Goal: Use online tool/utility

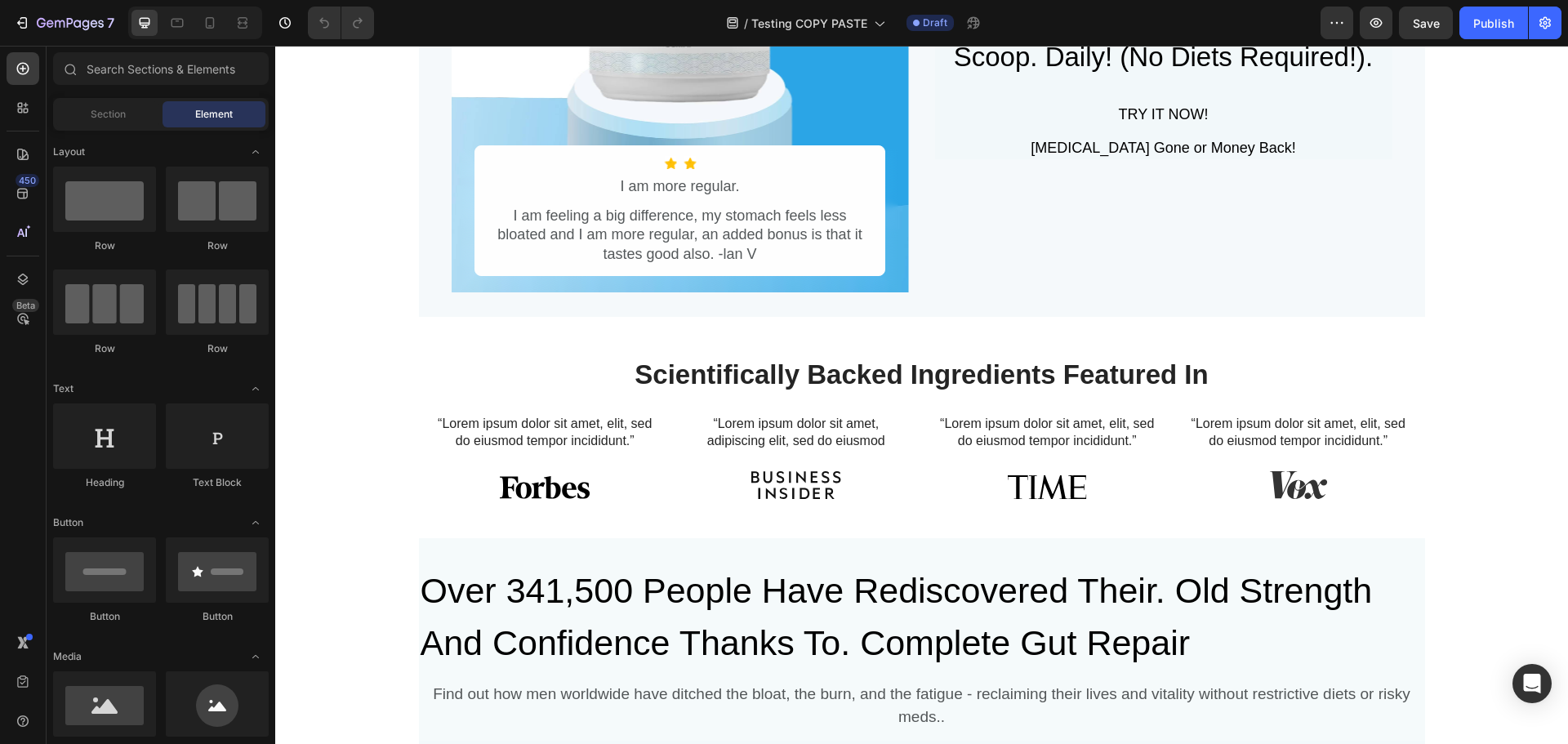
scroll to position [408, 0]
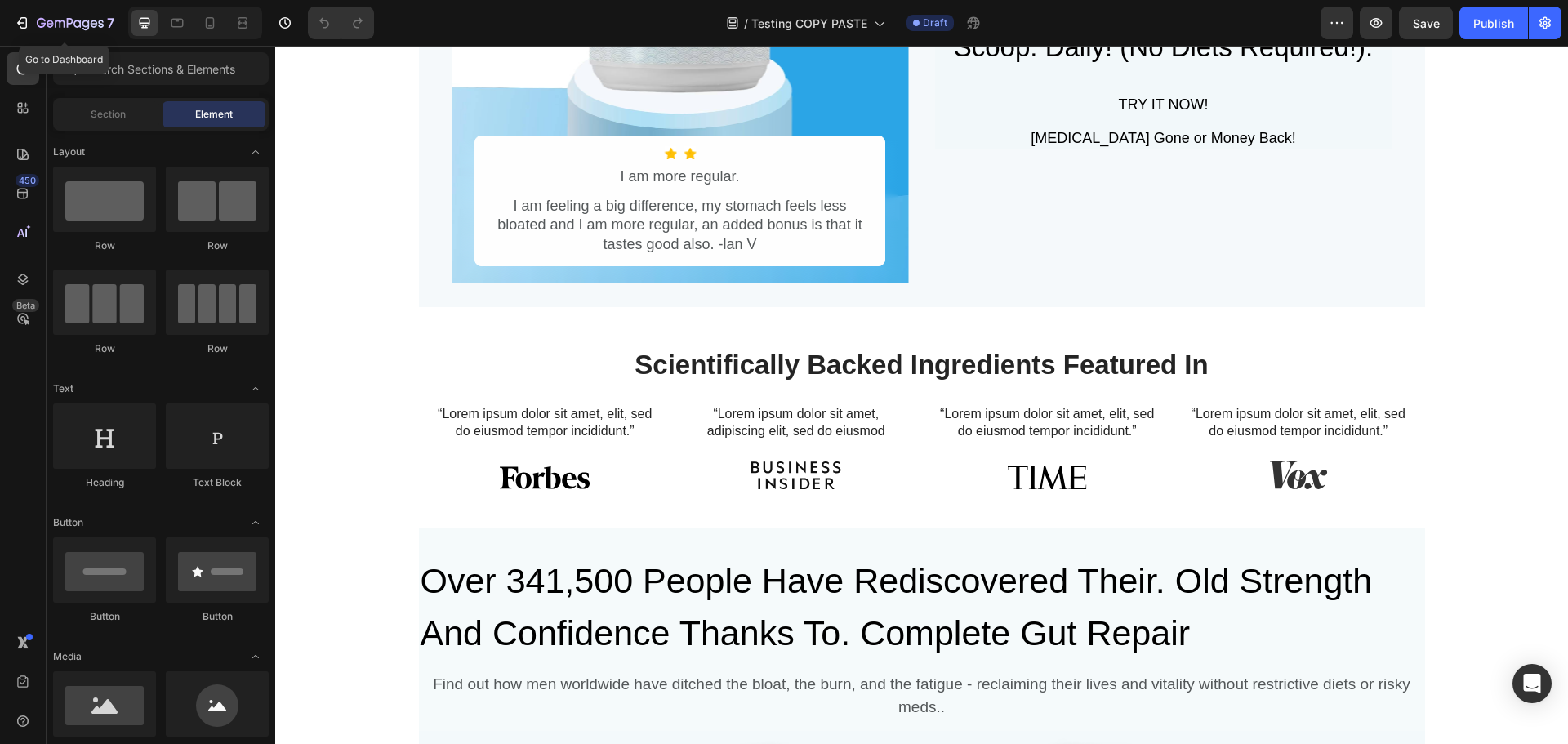
drag, startPoint x: 305, startPoint y: 74, endPoint x: 385, endPoint y: 126, distance: 95.4
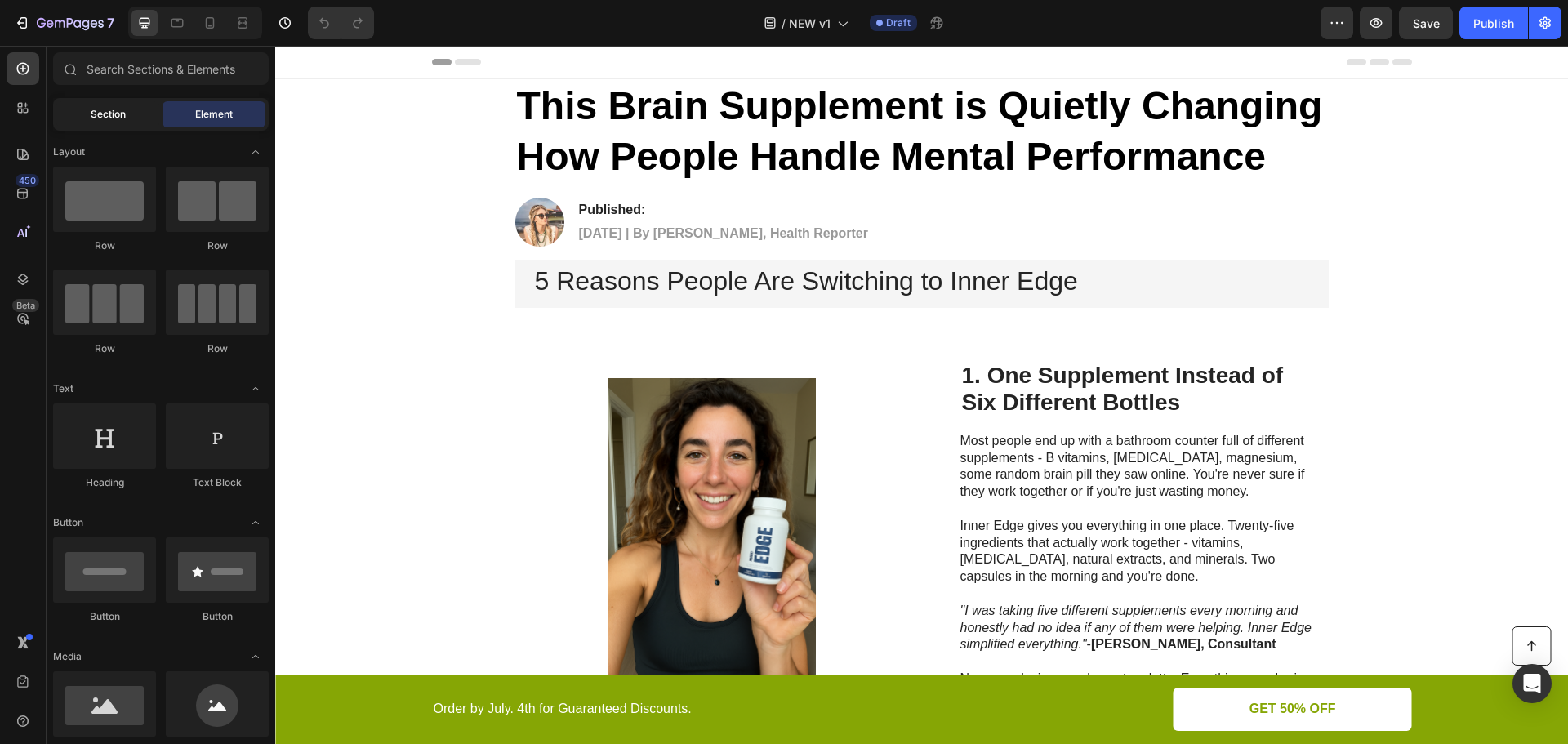
click at [122, 126] on div "Section" at bounding box center [108, 114] width 103 height 26
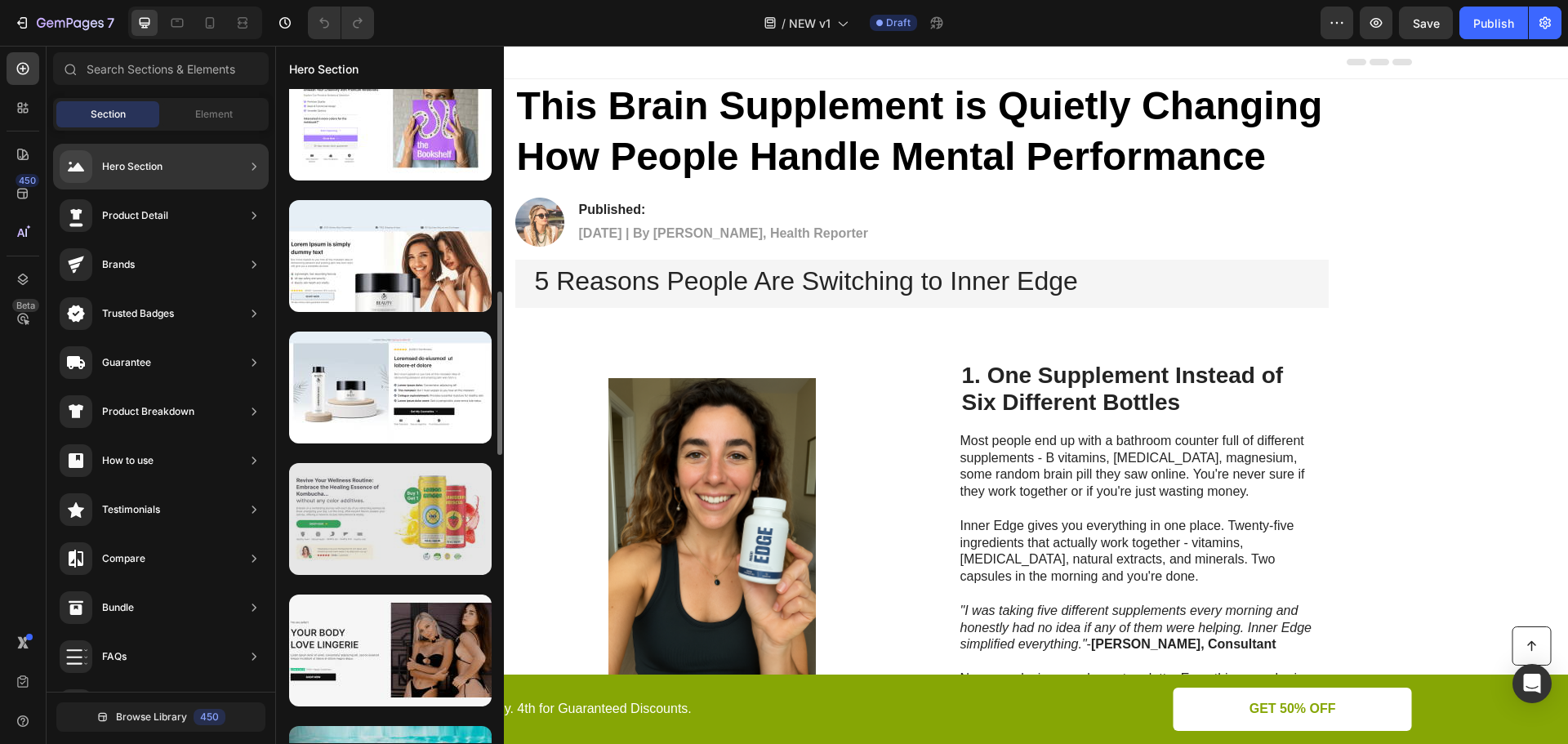
scroll to position [896, 0]
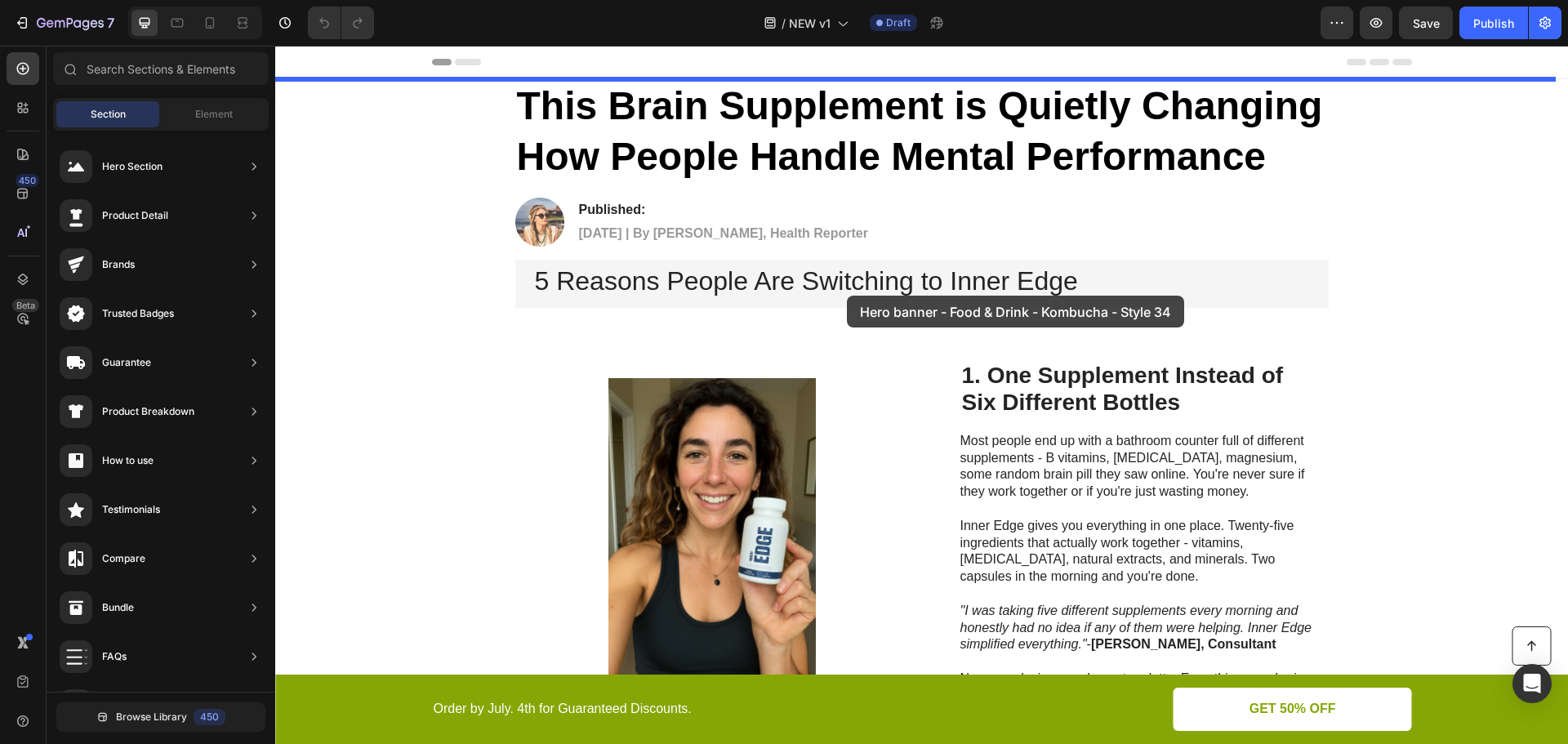
drag, startPoint x: 708, startPoint y: 492, endPoint x: 847, endPoint y: 295, distance: 241.1
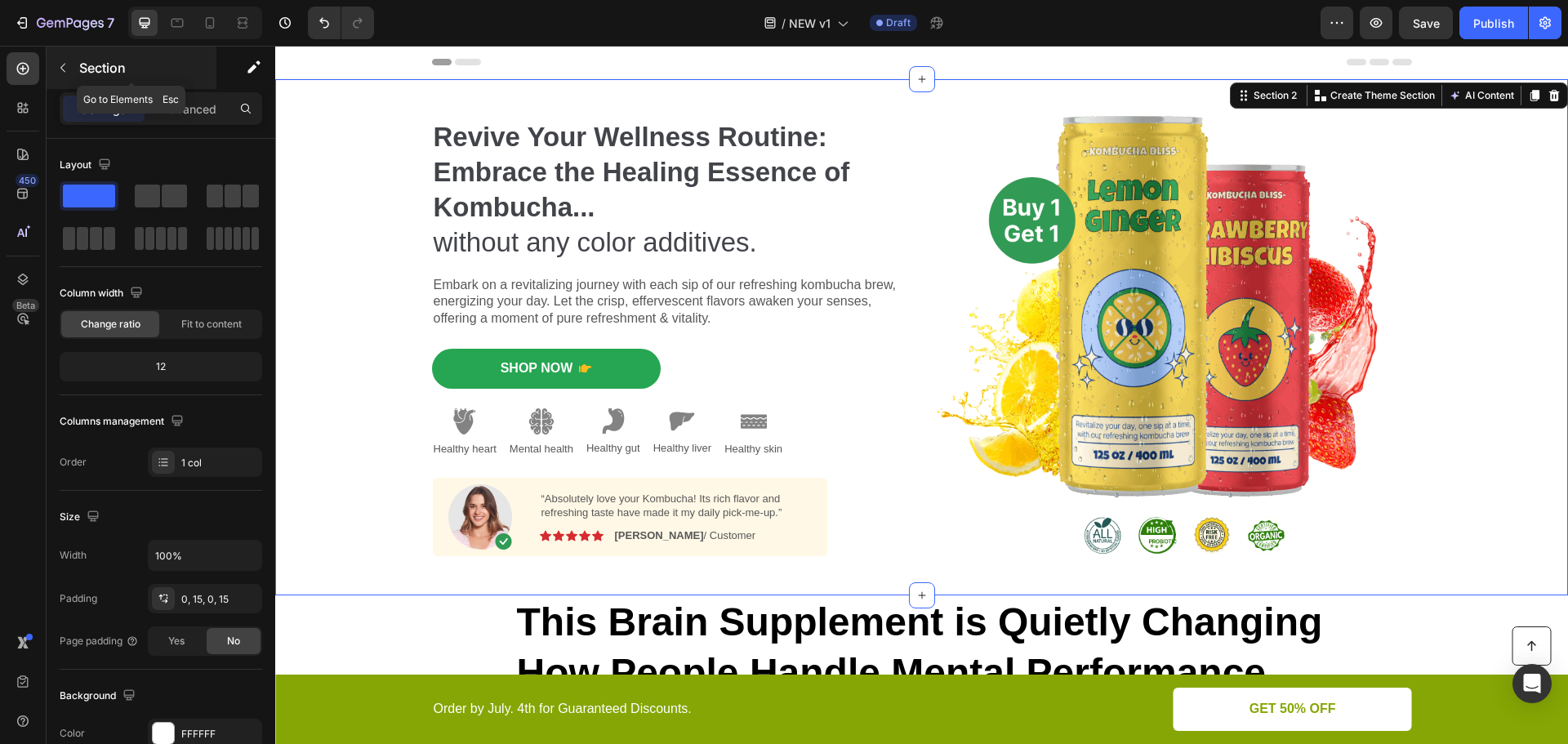
click at [70, 73] on button "button" at bounding box center [63, 68] width 26 height 26
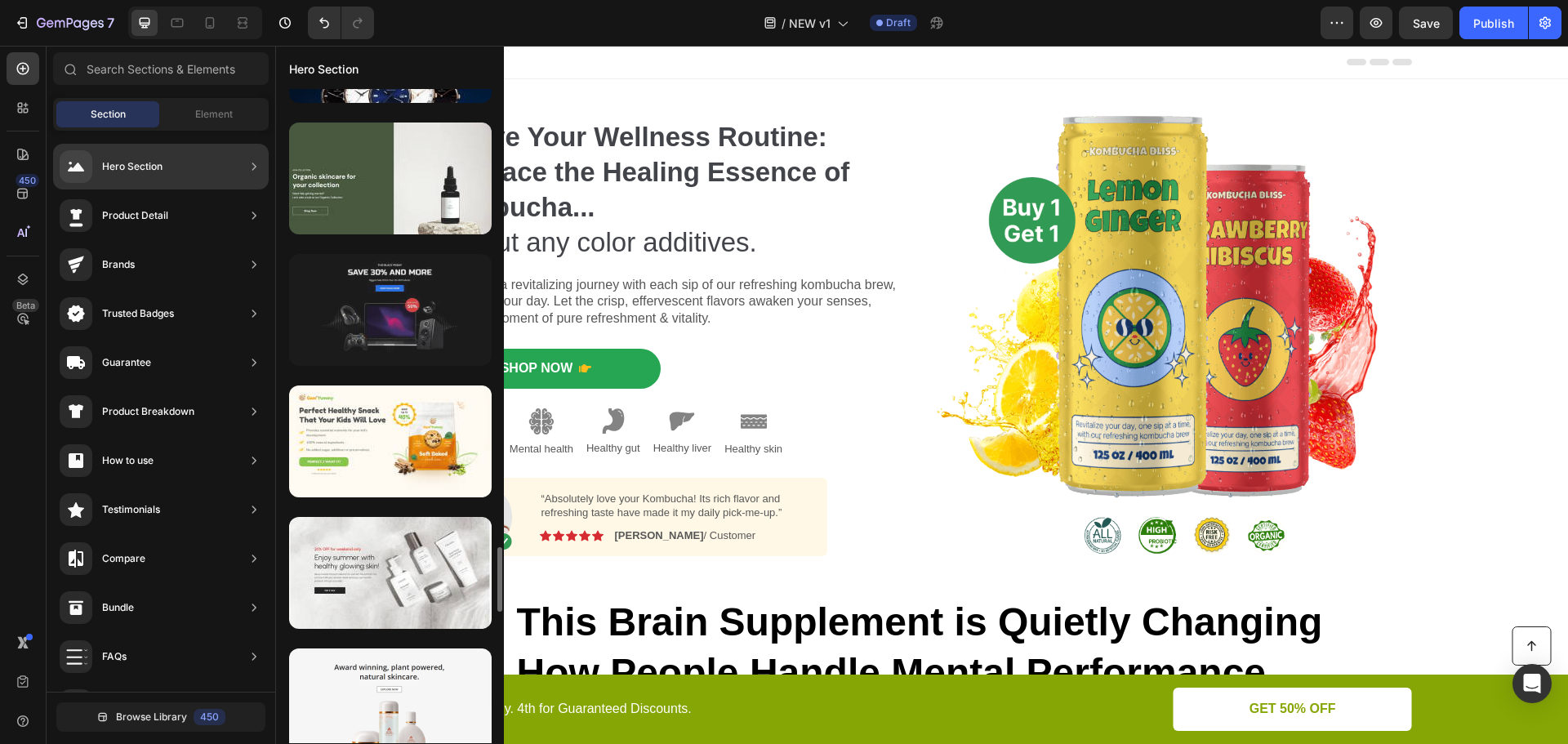
scroll to position [5575, 0]
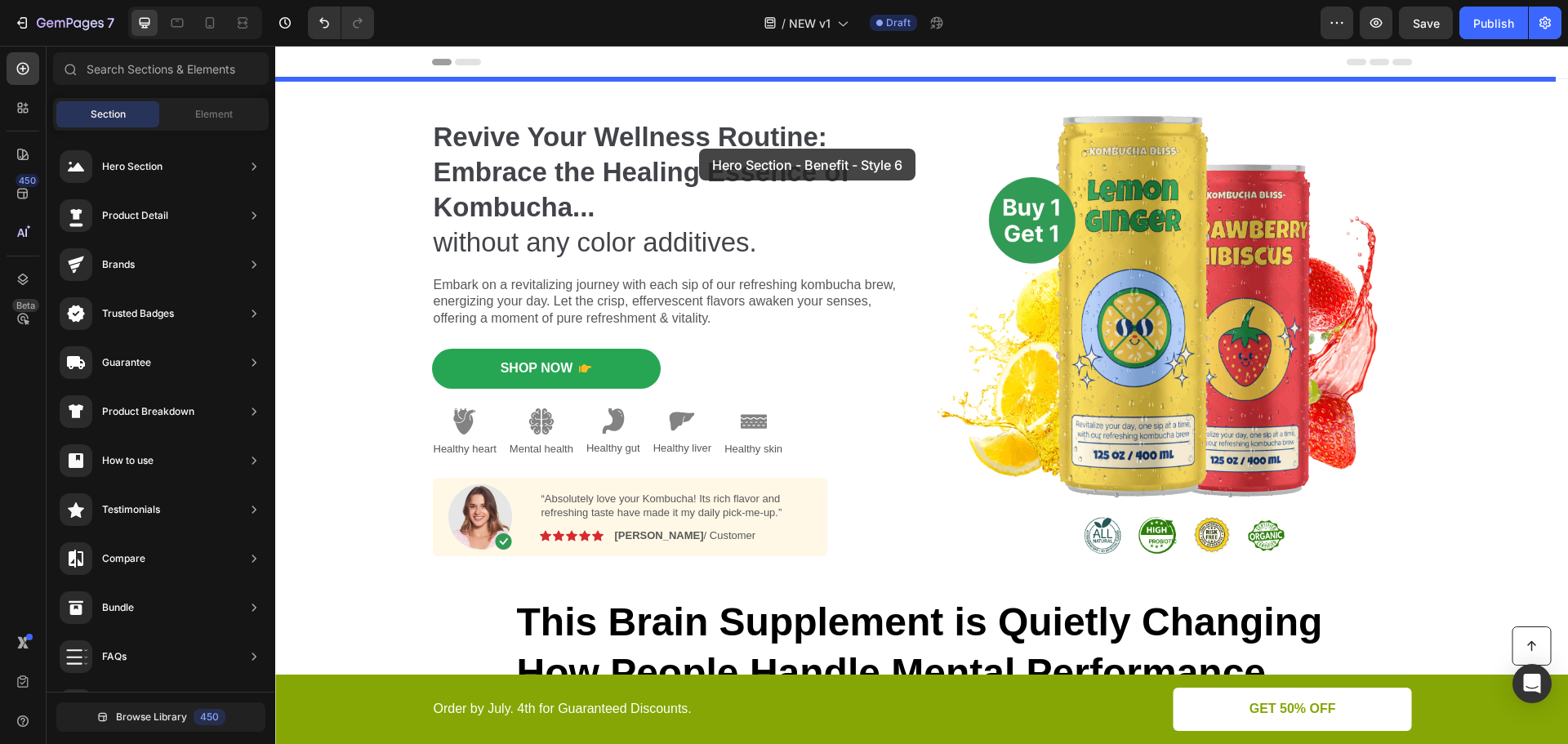
drag, startPoint x: 684, startPoint y: 422, endPoint x: 719, endPoint y: 120, distance: 304.0
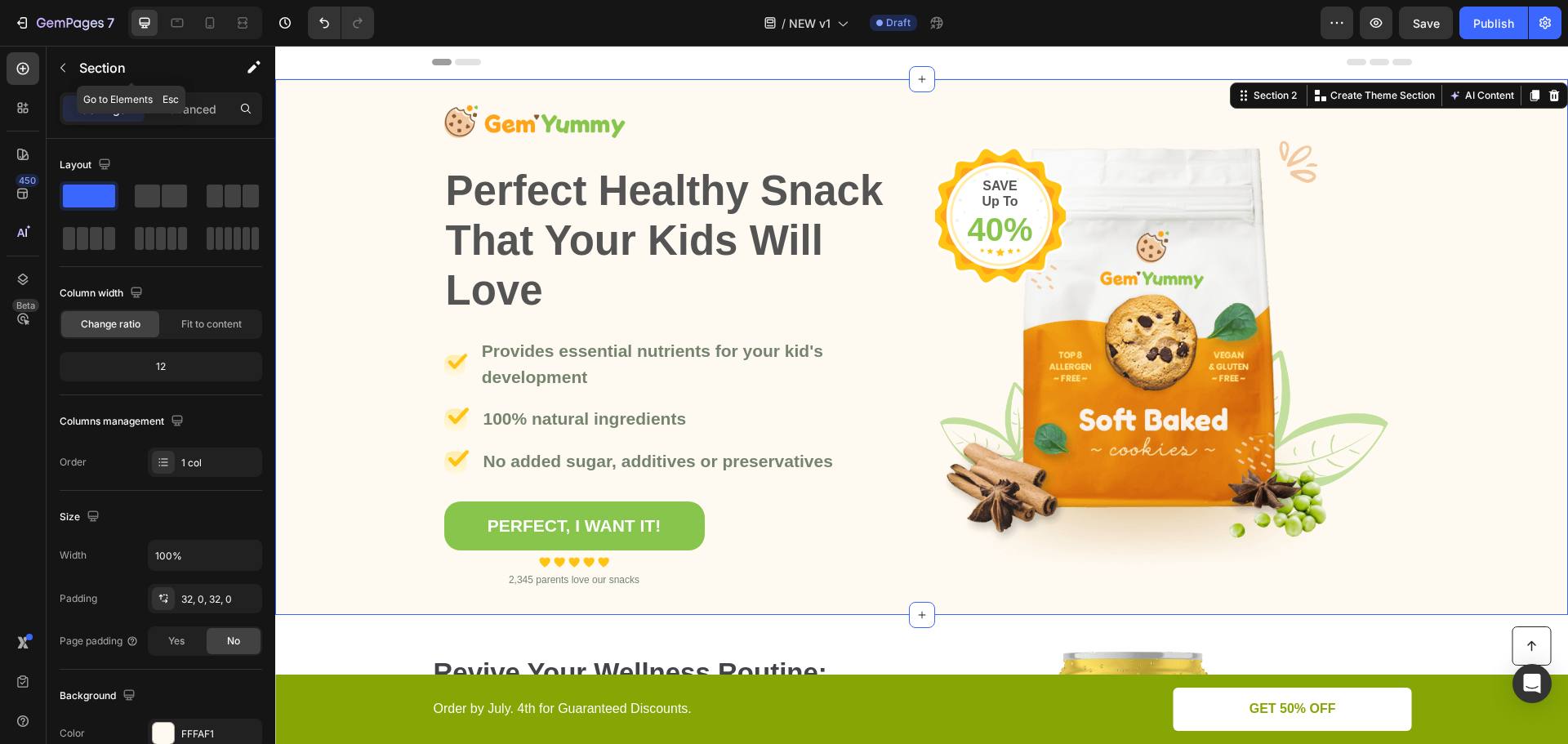
click at [75, 67] on div "Section" at bounding box center [131, 67] width 170 height 43
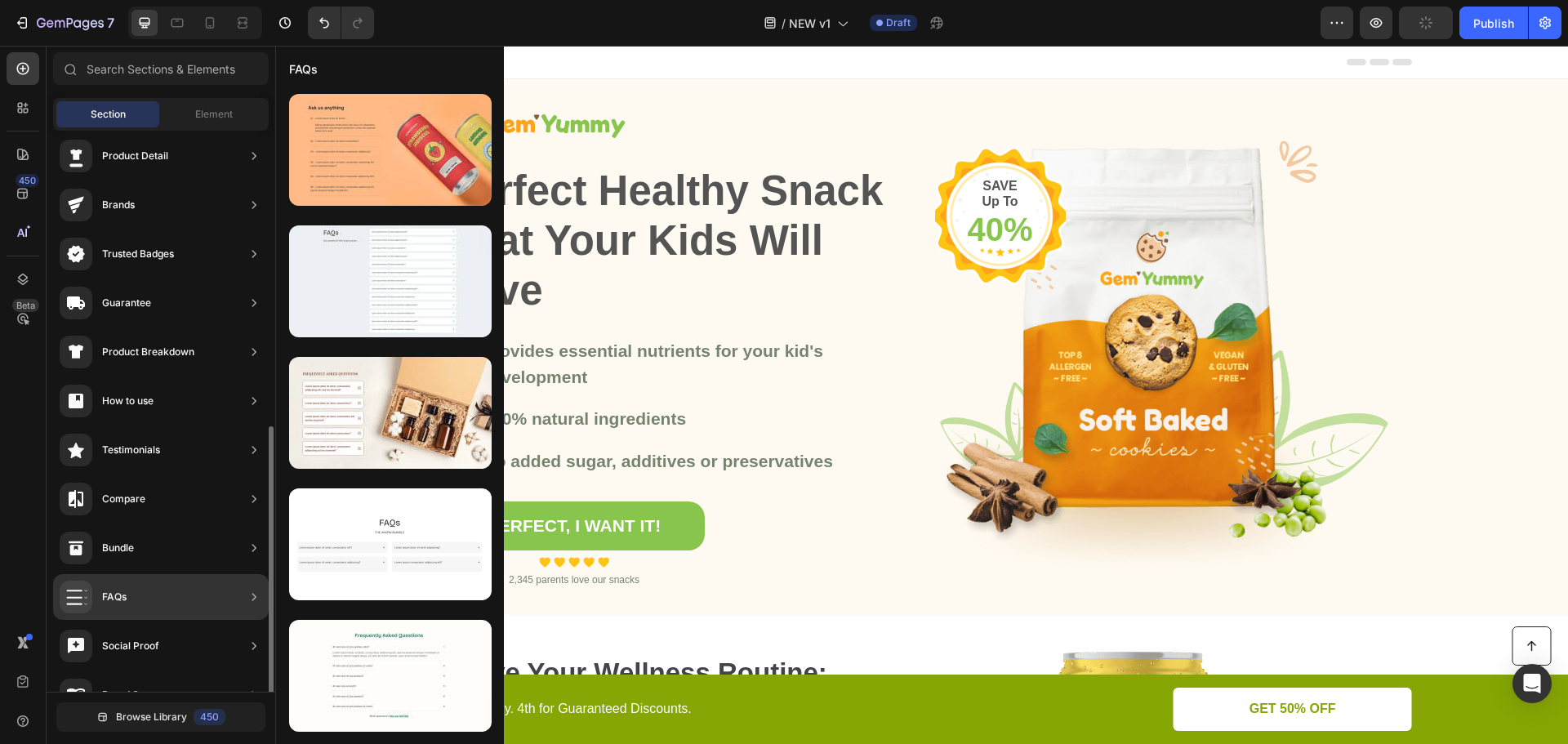
scroll to position [0, 0]
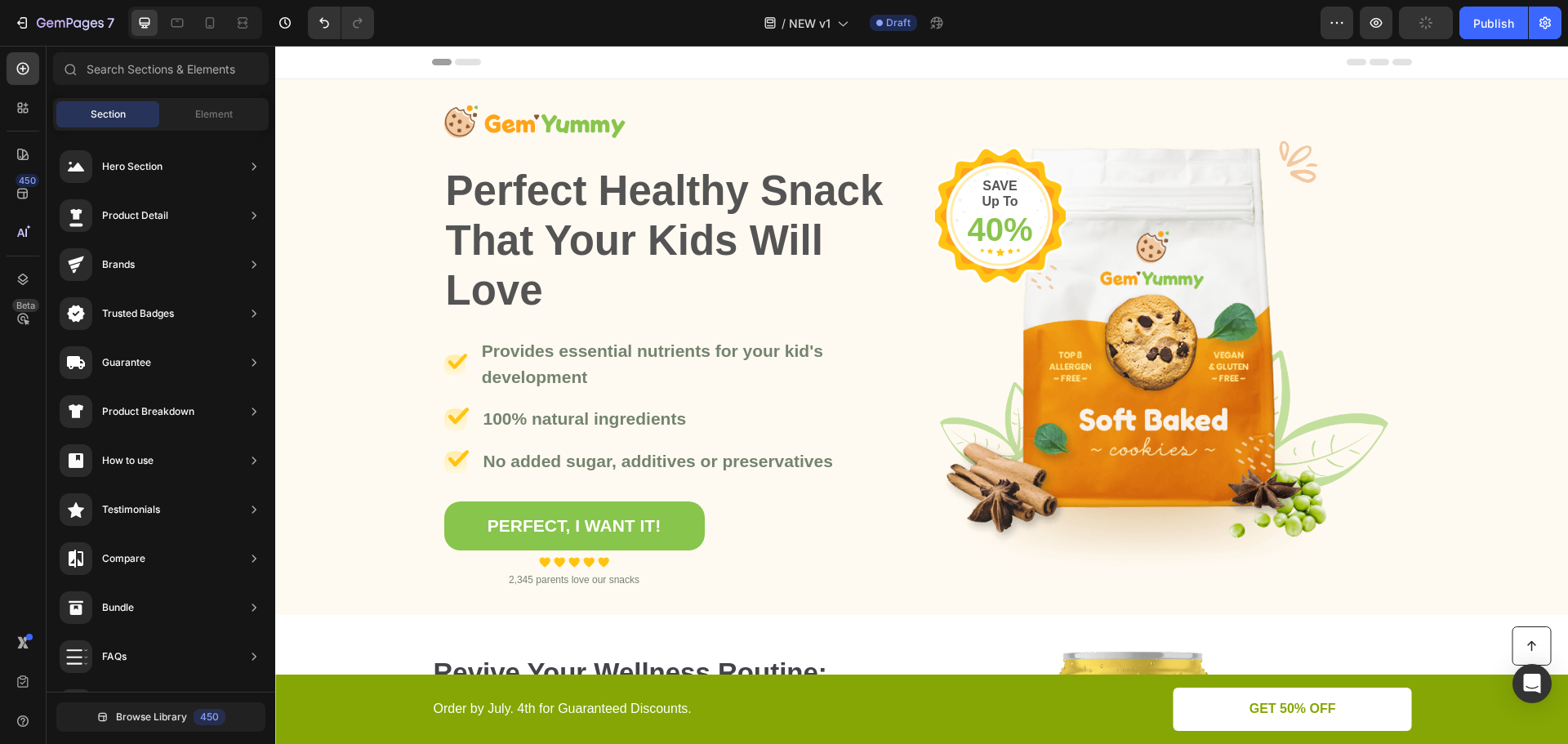
click at [338, 124] on div "Image Perfect Healthy Snack That Your Kids Will Love Heading Image Provides ess…" at bounding box center [921, 347] width 1293 height 484
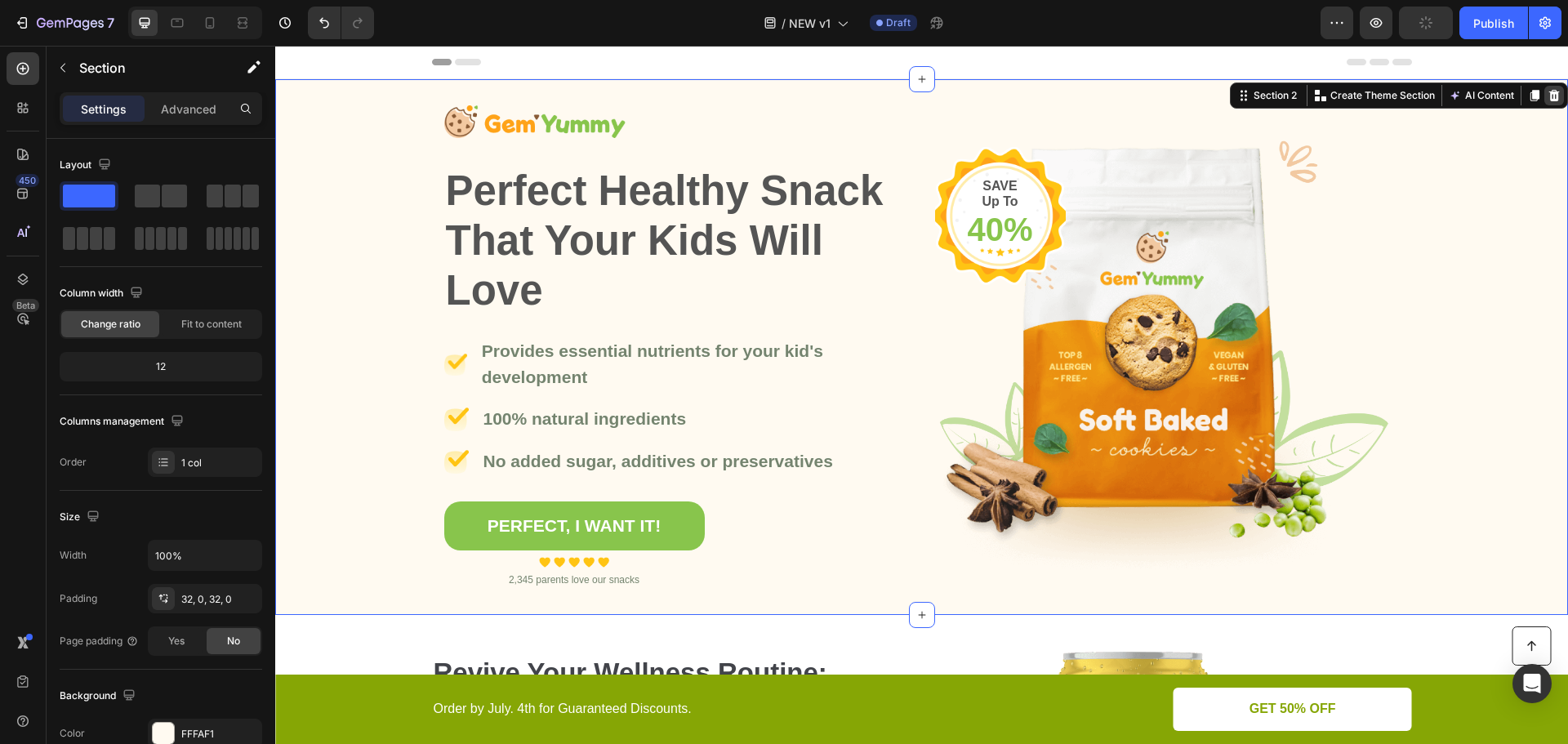
click at [1549, 97] on icon at bounding box center [1554, 95] width 10 height 11
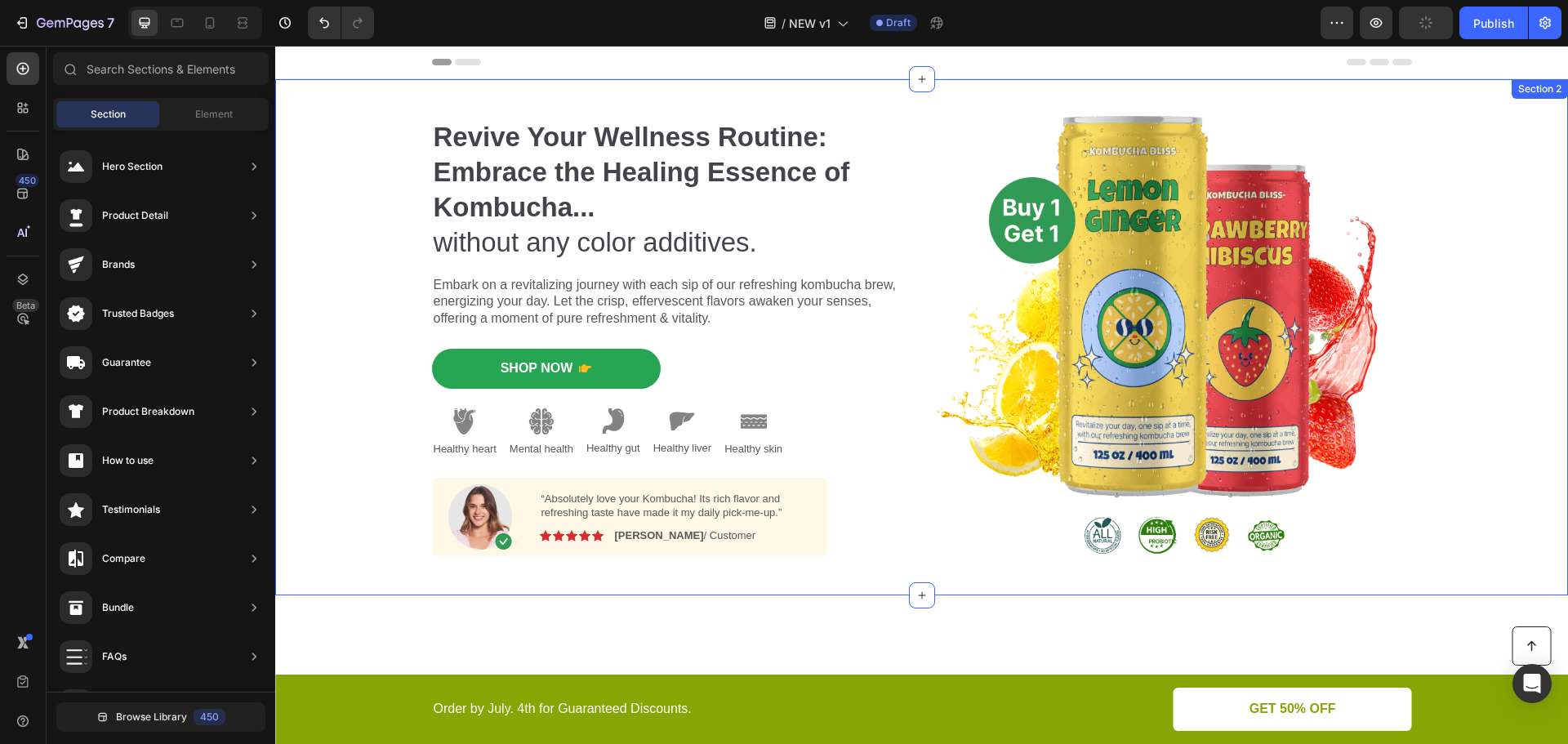
click at [361, 112] on div "Revive Your Wellness Routine: Embrace the Healing Essence of Kombucha... withou…" at bounding box center [921, 337] width 1269 height 516
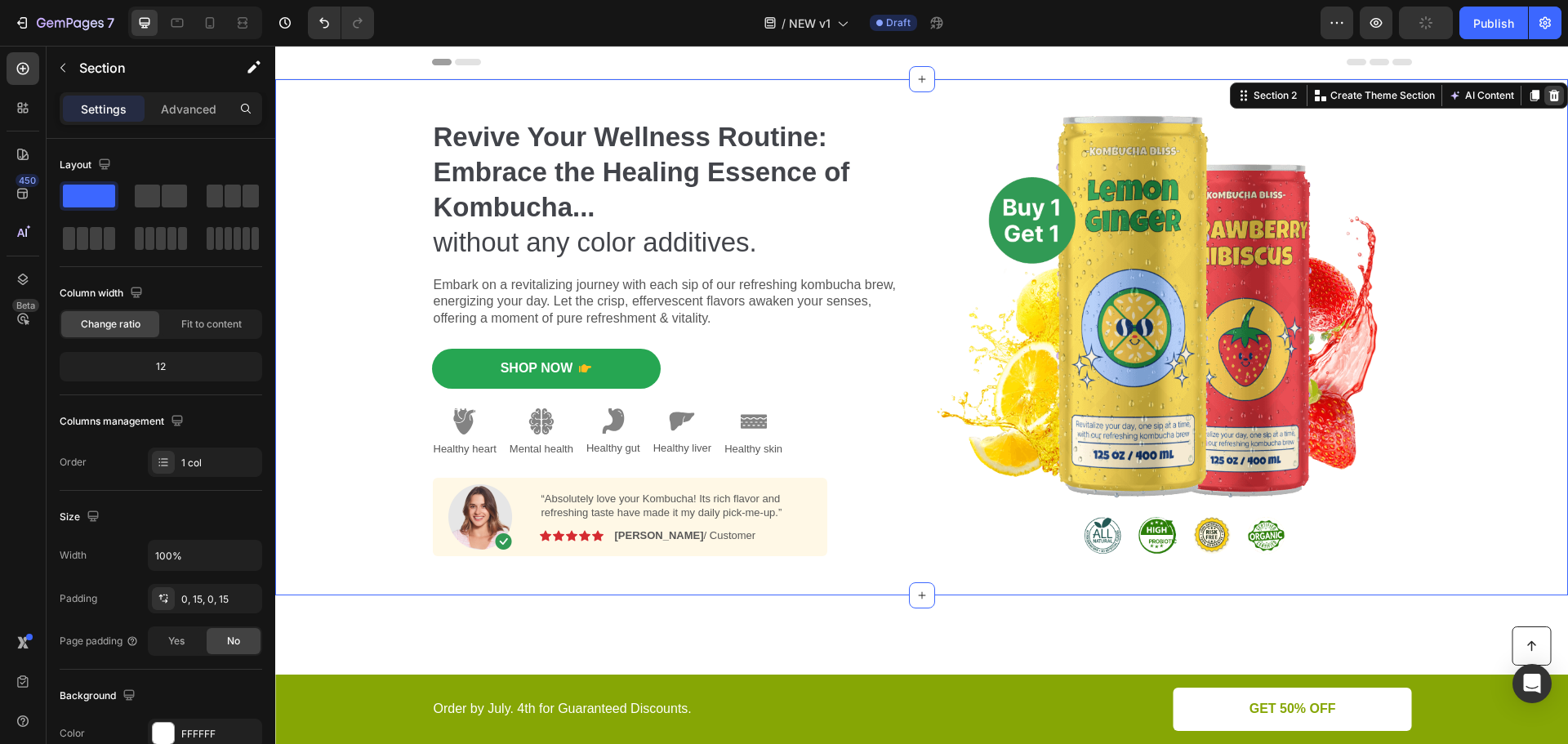
click at [1548, 92] on icon at bounding box center [1554, 95] width 13 height 13
